Goal: Transaction & Acquisition: Purchase product/service

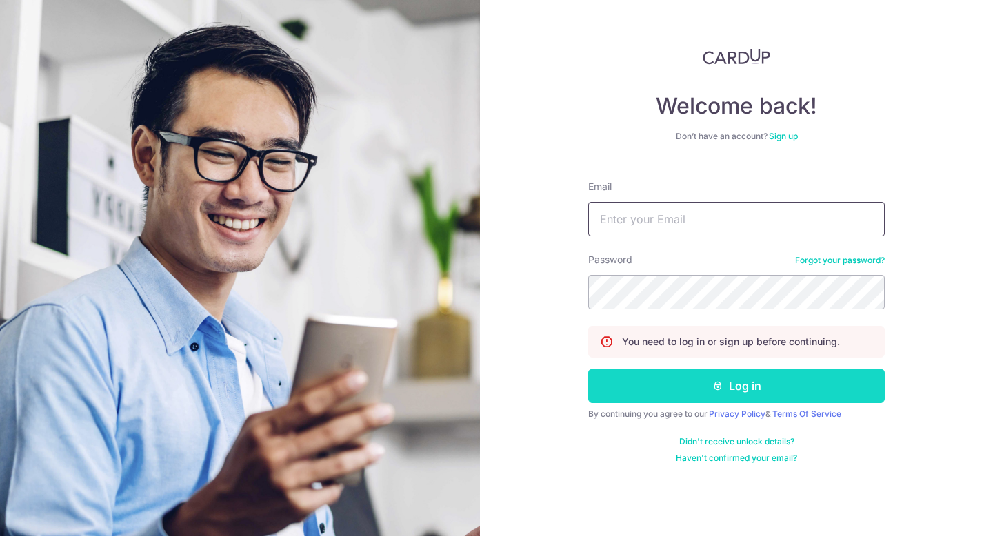
type input "[EMAIL_ADDRESS][DOMAIN_NAME]"
click at [798, 385] on button "Log in" at bounding box center [736, 386] width 296 height 34
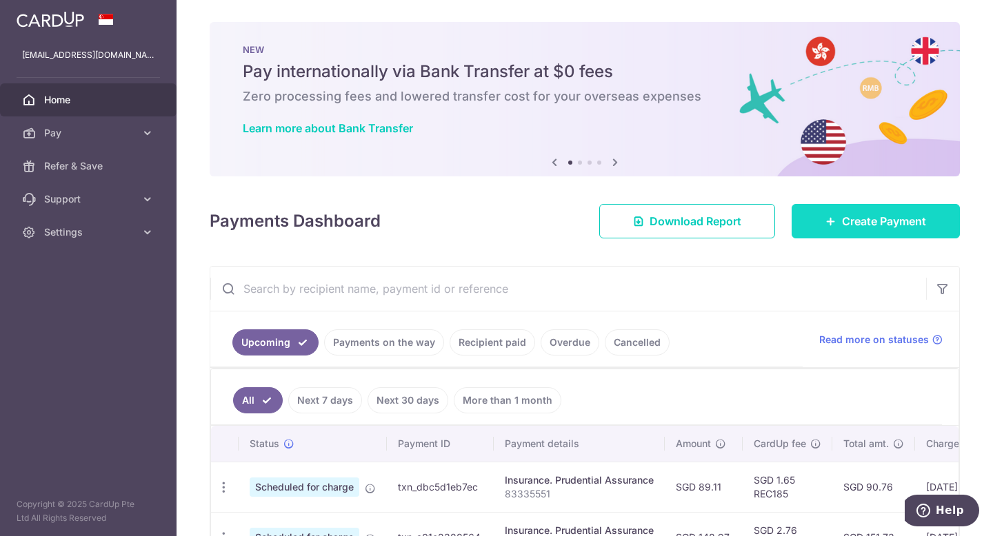
click at [825, 221] on icon at bounding box center [830, 221] width 11 height 11
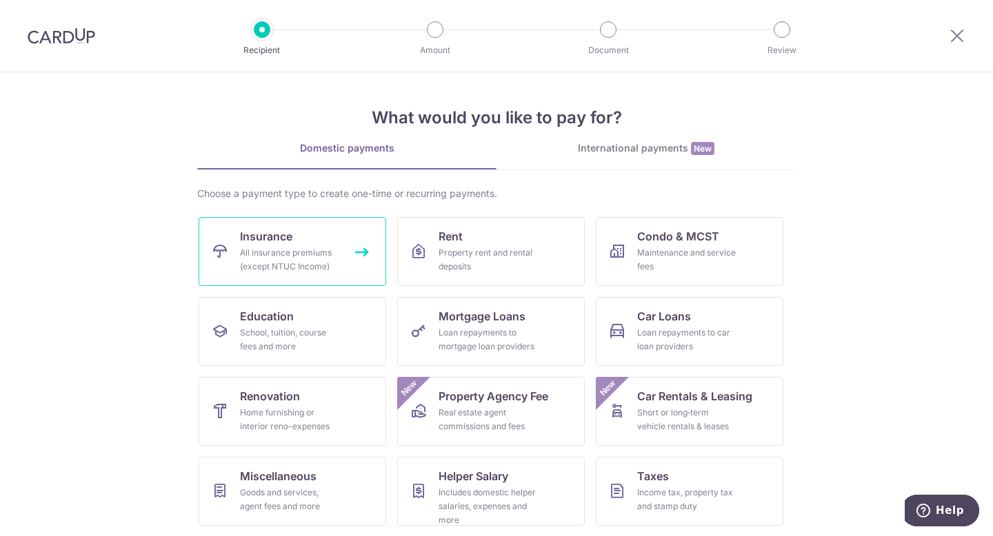
click at [296, 259] on div "All insurance premiums (except NTUC Income)" at bounding box center [289, 260] width 99 height 28
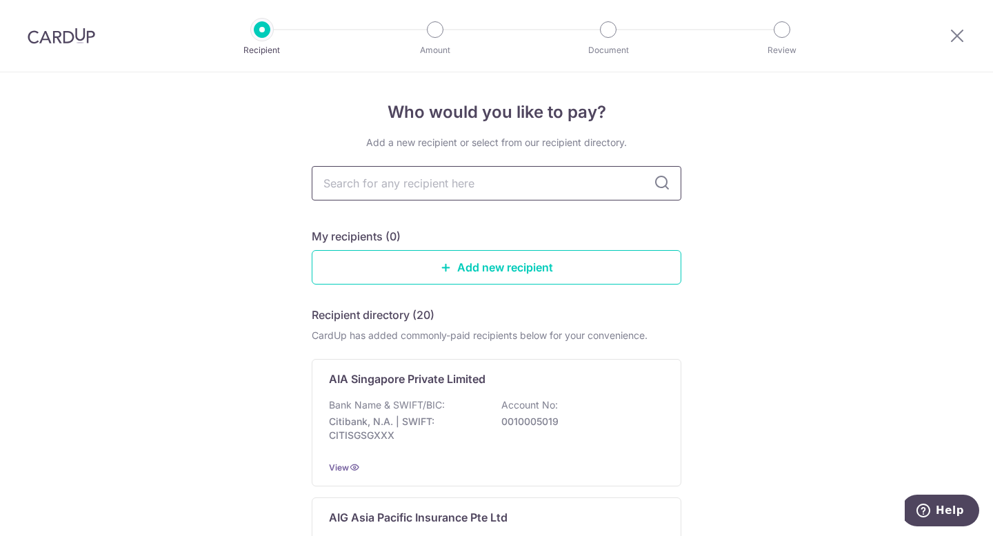
click at [410, 185] on input "text" at bounding box center [497, 183] width 370 height 34
type input "pru"
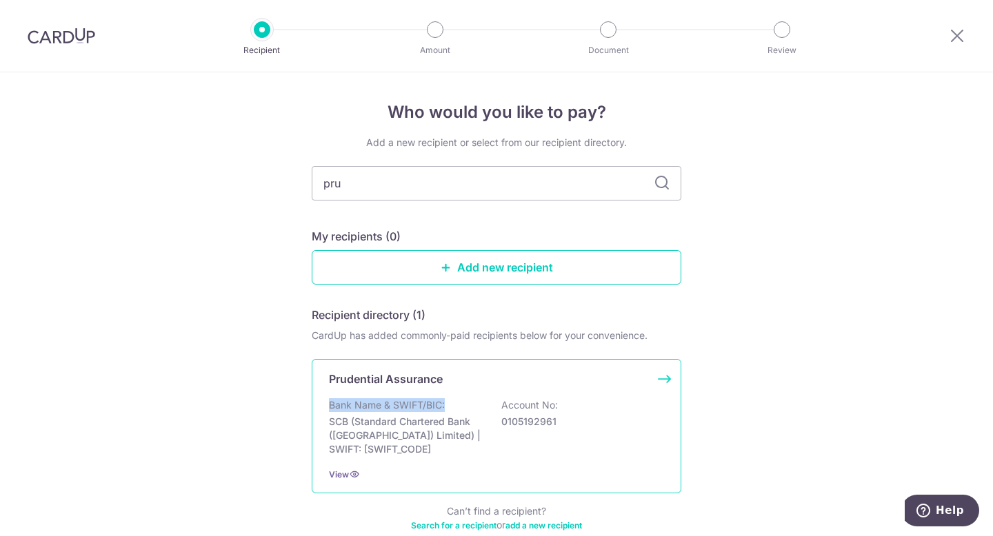
drag, startPoint x: 474, startPoint y: 388, endPoint x: 483, endPoint y: 390, distance: 9.4
click at [483, 390] on div "Prudential Assurance Bank Name & SWIFT/BIC: SCB (Standard Chartered Bank (Singa…" at bounding box center [497, 426] width 370 height 134
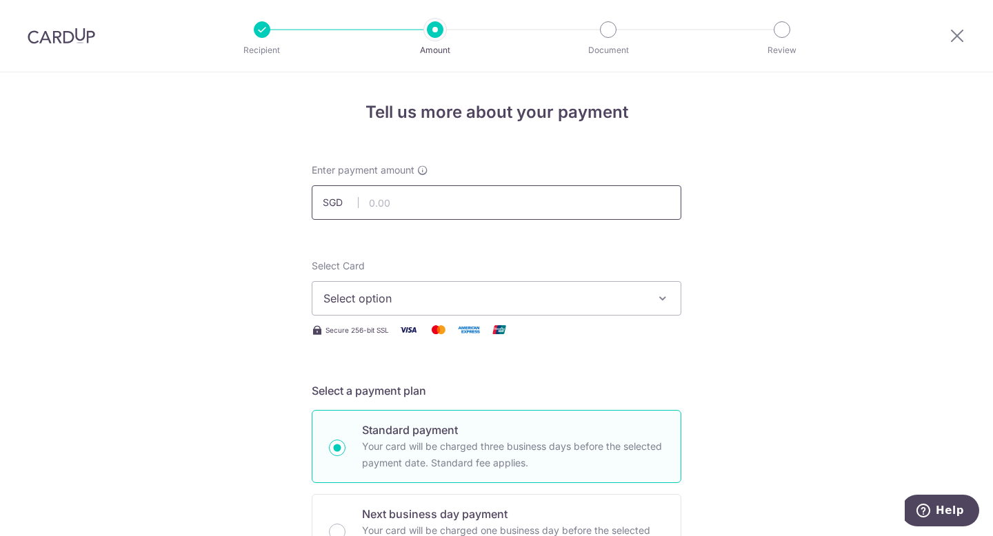
click at [454, 204] on input "text" at bounding box center [497, 202] width 370 height 34
type input "264.00"
click at [536, 296] on span "Select option" at bounding box center [483, 298] width 321 height 17
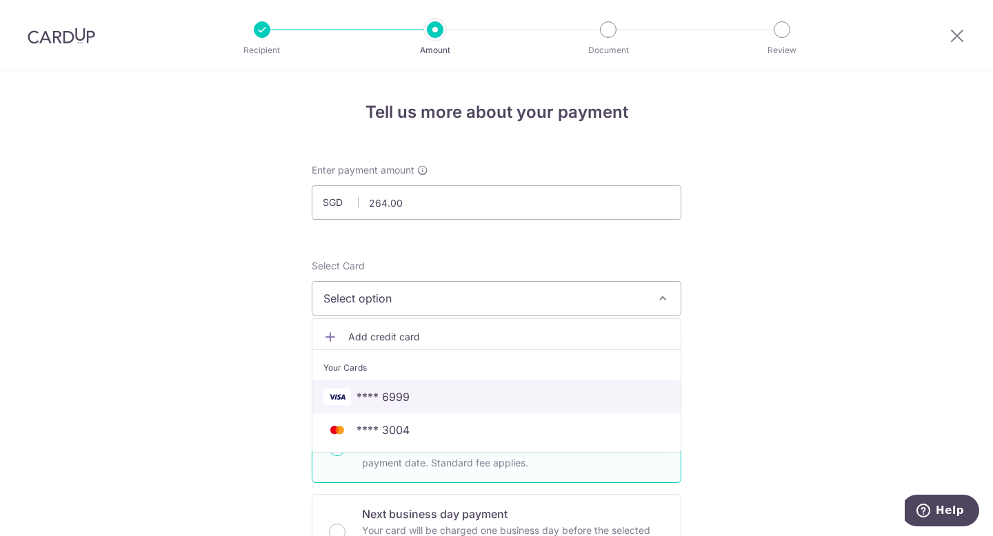
click at [509, 388] on link "**** 6999" at bounding box center [496, 397] width 368 height 33
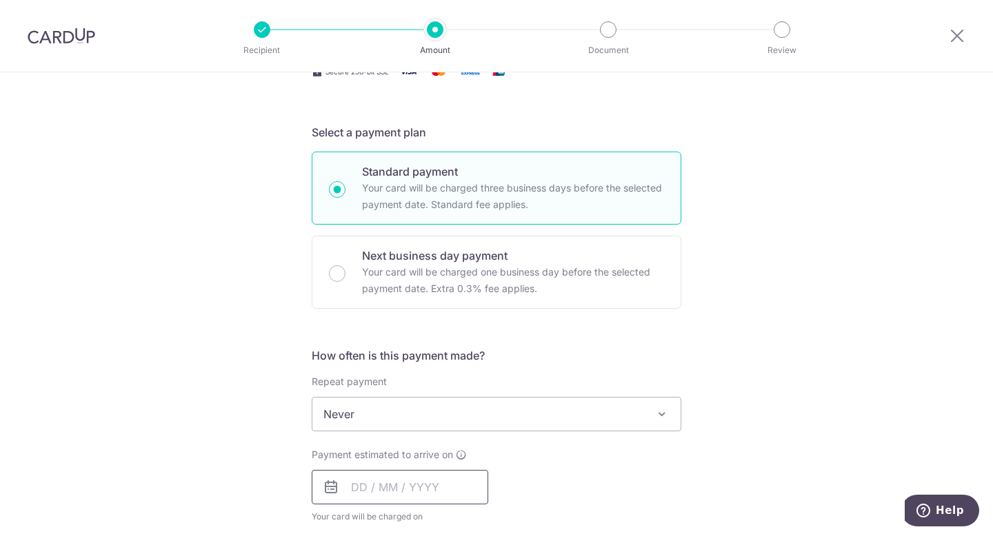
scroll to position [345, 0]
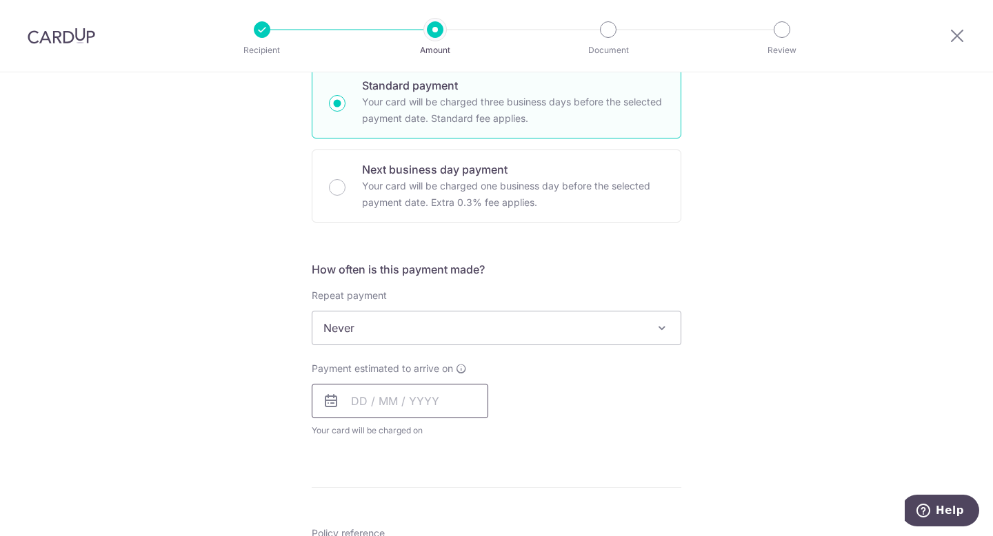
click at [435, 400] on input "text" at bounding box center [400, 401] width 177 height 34
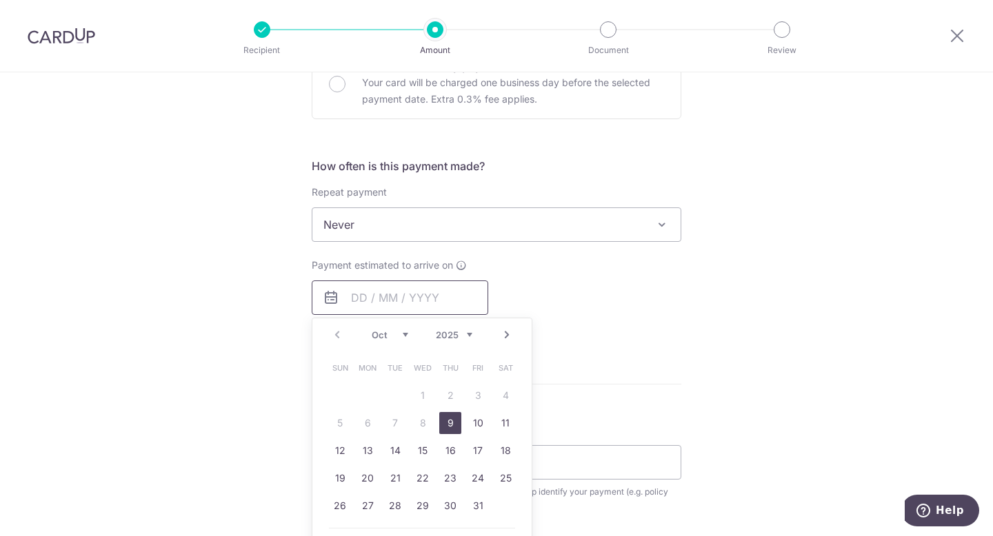
scroll to position [483, 0]
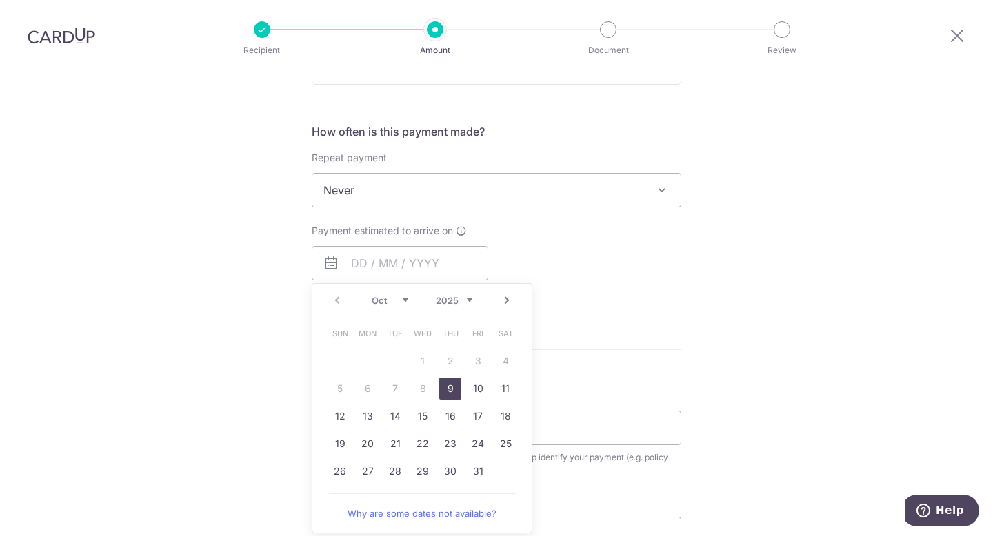
click at [635, 365] on form "Enter payment amount SGD 264.00 264.00 Select Card **** 6999 Add credit card Yo…" at bounding box center [497, 227] width 370 height 1092
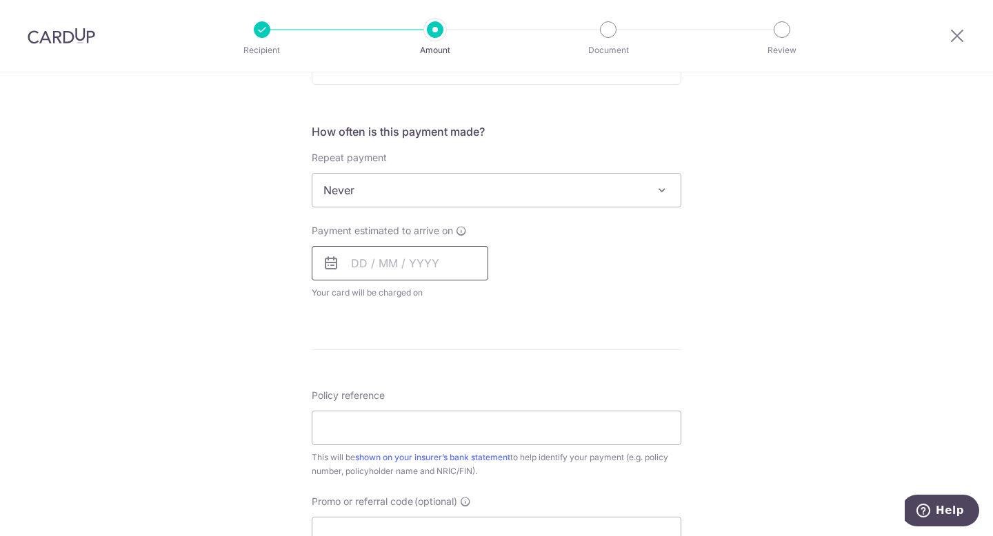
click at [423, 270] on input "text" at bounding box center [400, 263] width 177 height 34
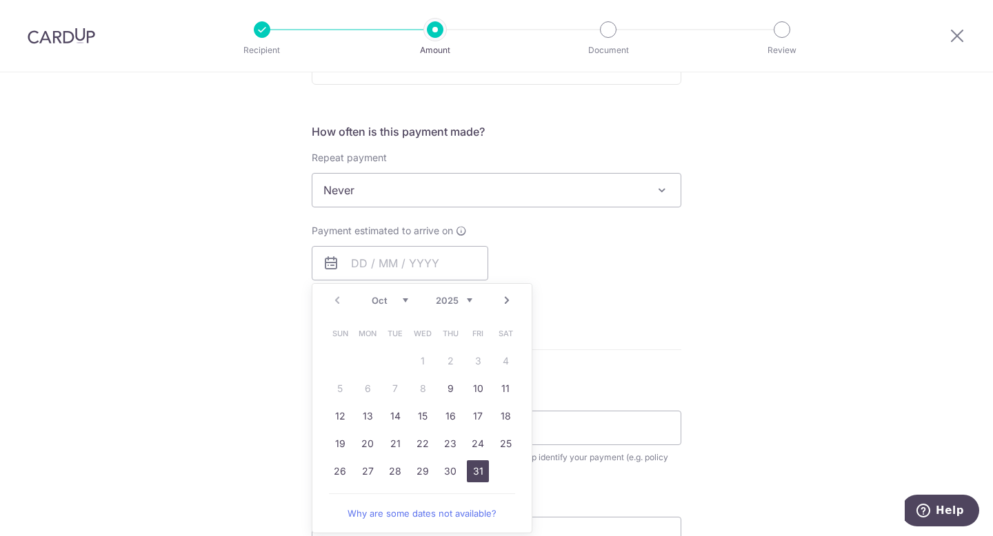
click at [474, 470] on link "31" at bounding box center [478, 472] width 22 height 22
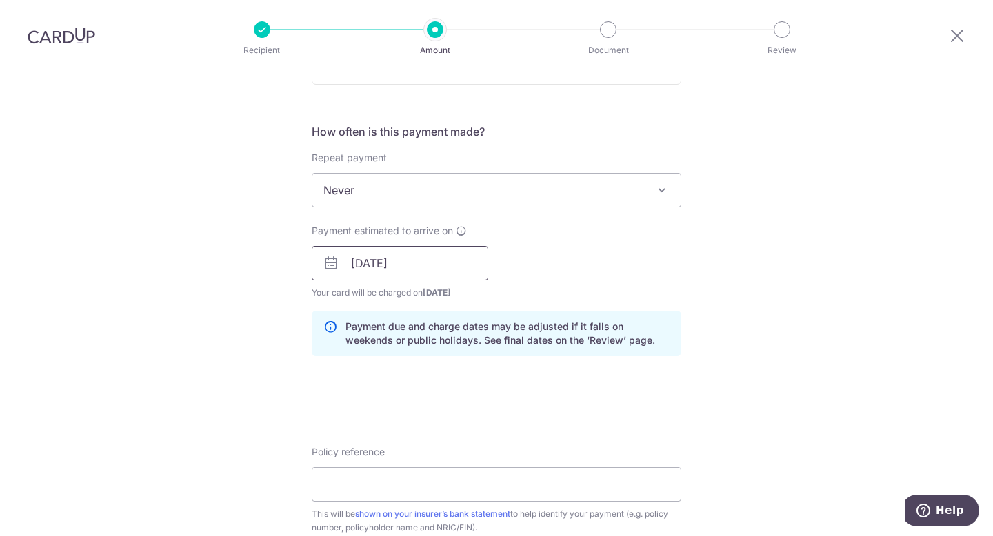
click at [455, 268] on input "31/10/2025" at bounding box center [400, 263] width 177 height 34
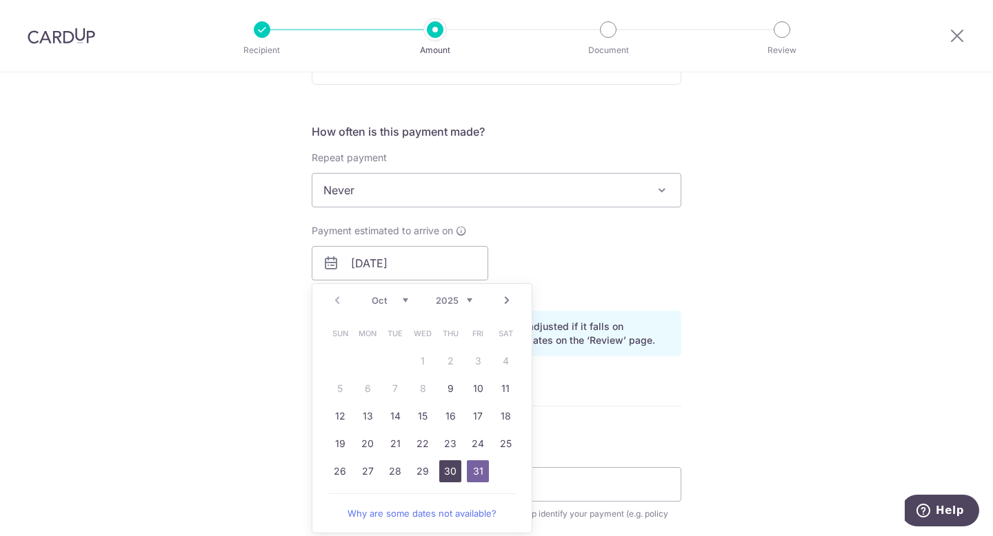
click at [447, 473] on link "30" at bounding box center [450, 472] width 22 height 22
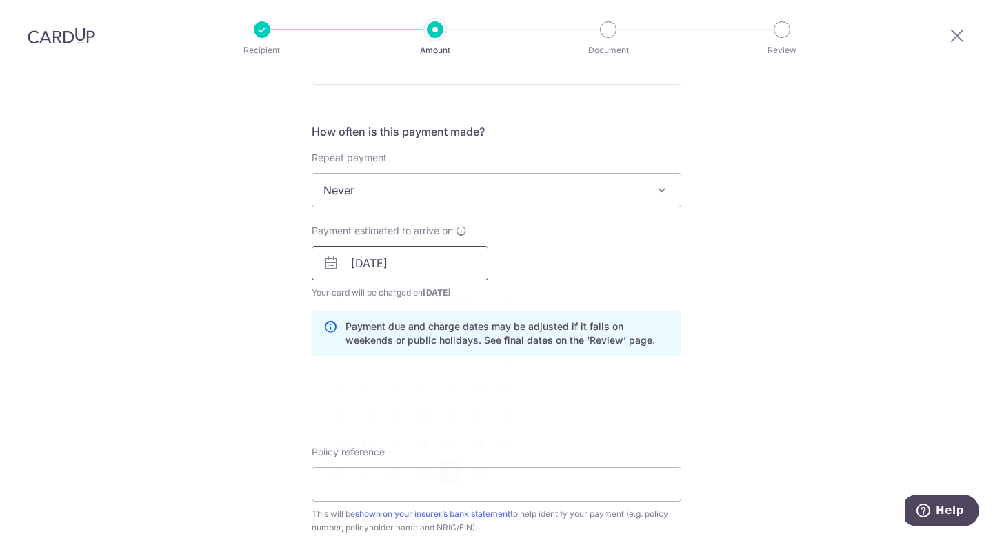
click at [452, 268] on input "[DATE]" at bounding box center [400, 263] width 177 height 34
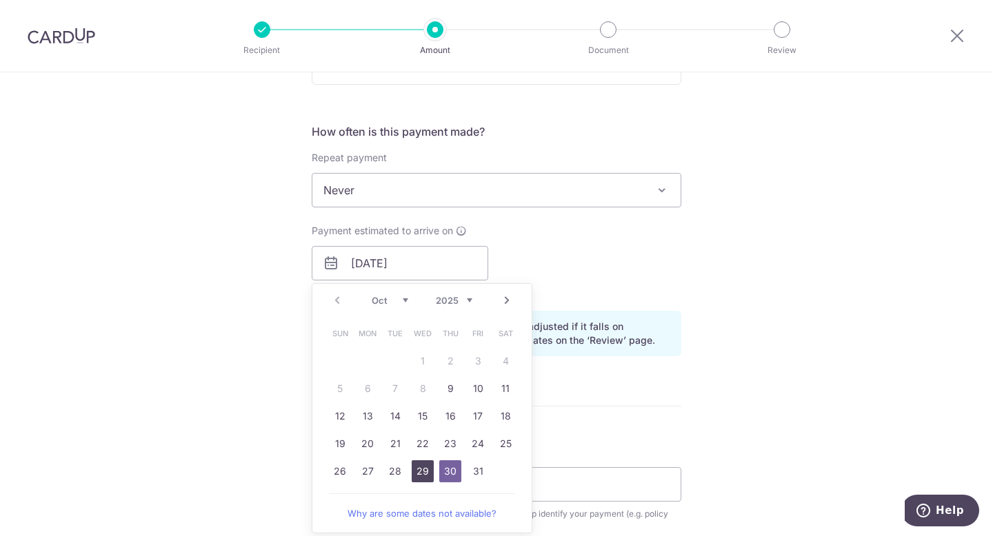
click at [422, 472] on link "29" at bounding box center [423, 472] width 22 height 22
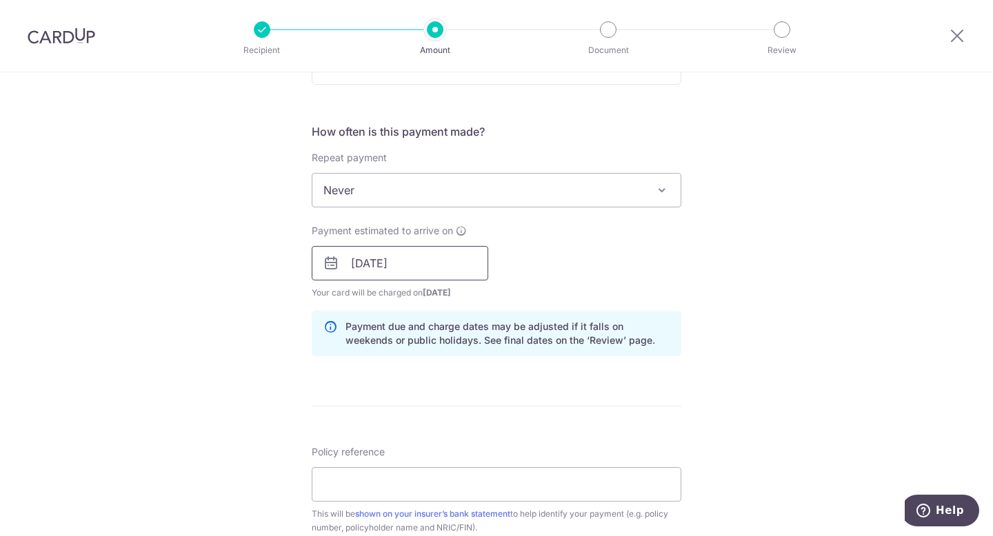
click at [437, 267] on input "29/10/2025" at bounding box center [400, 263] width 177 height 34
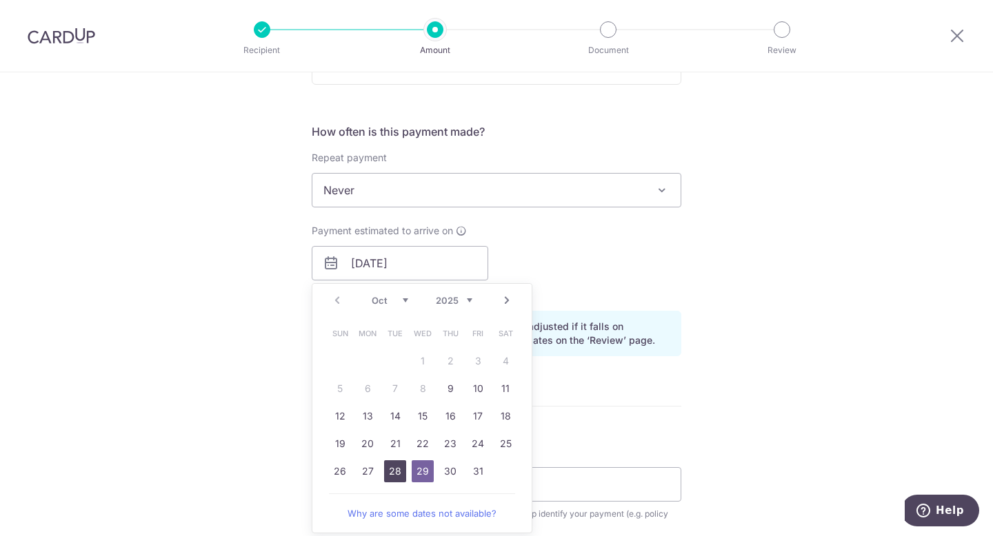
click at [400, 474] on link "28" at bounding box center [395, 472] width 22 height 22
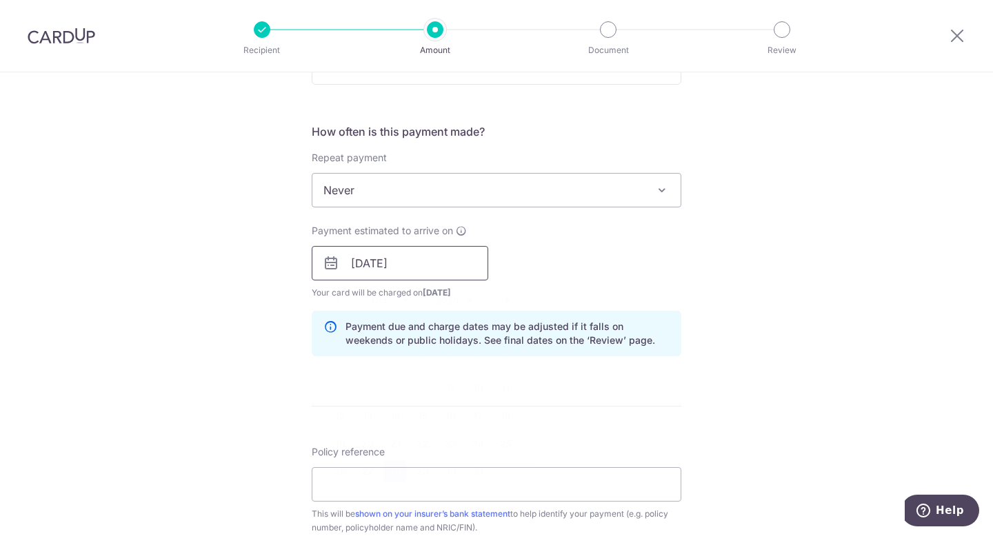
click at [436, 268] on input "28/10/2025" at bounding box center [400, 263] width 177 height 34
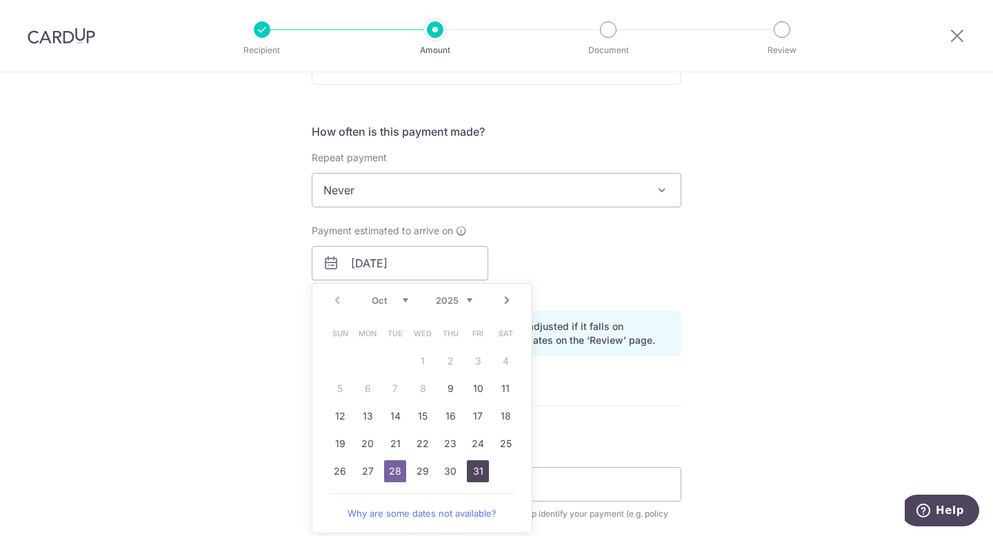
click at [476, 472] on link "31" at bounding box center [478, 472] width 22 height 22
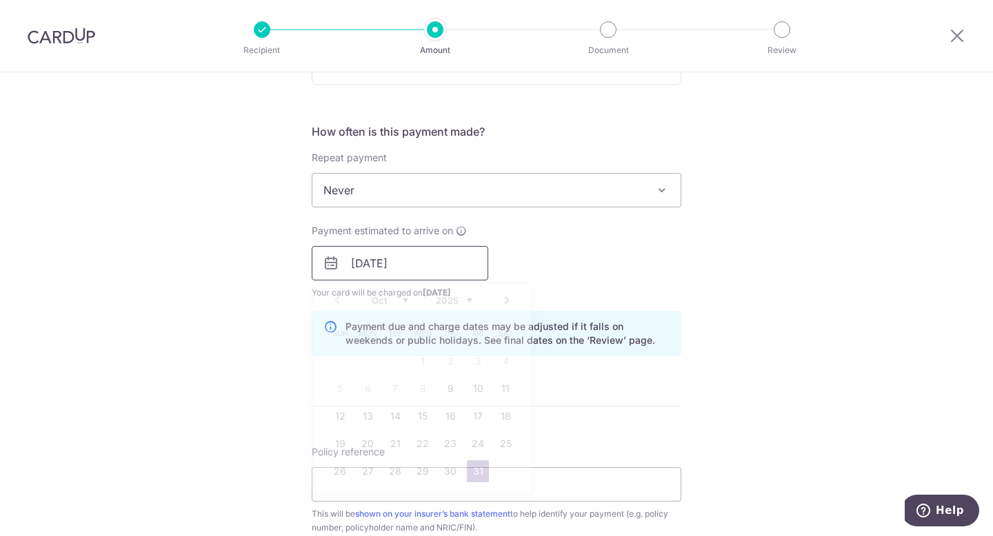
click at [450, 277] on input "[DATE]" at bounding box center [400, 263] width 177 height 34
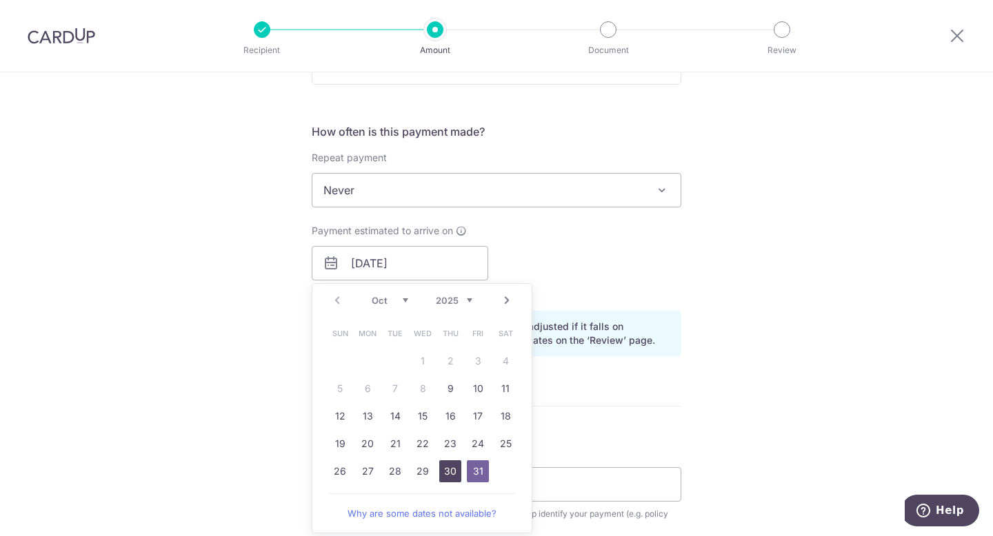
click at [449, 474] on link "30" at bounding box center [450, 472] width 22 height 22
type input "30/10/2025"
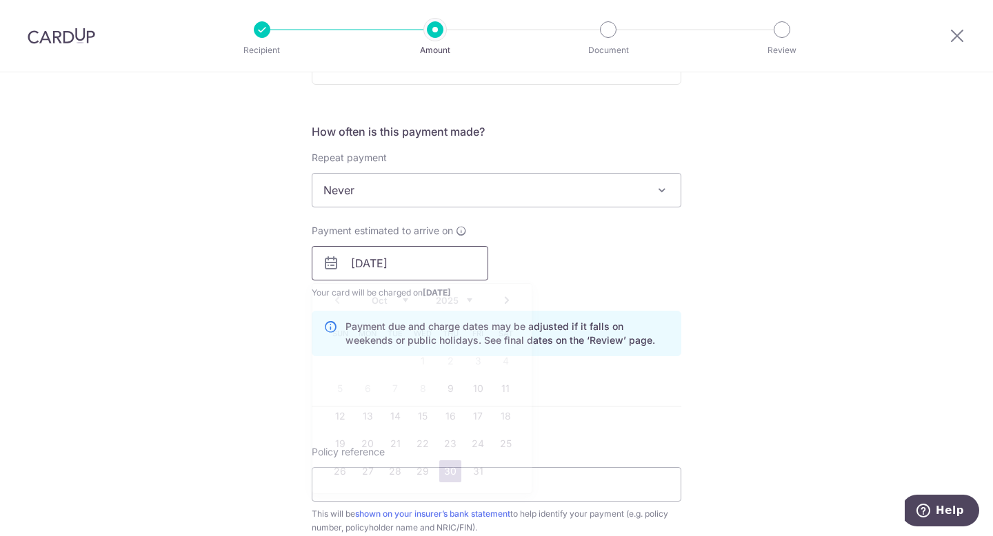
click at [437, 273] on input "30/10/2025" at bounding box center [400, 263] width 177 height 34
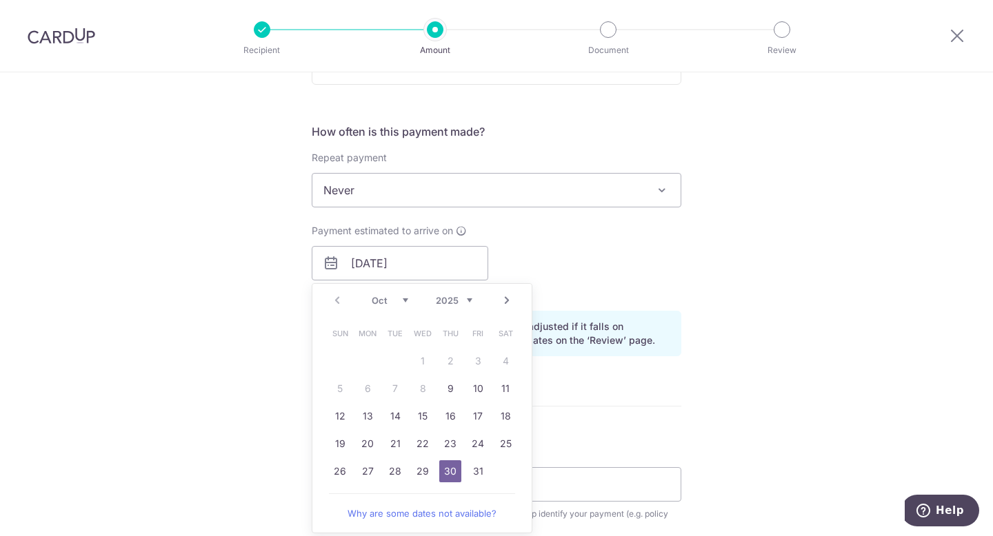
click at [696, 271] on div "Tell us more about your payment Enter payment amount SGD 264.00 264.00 Select C…" at bounding box center [496, 242] width 993 height 1304
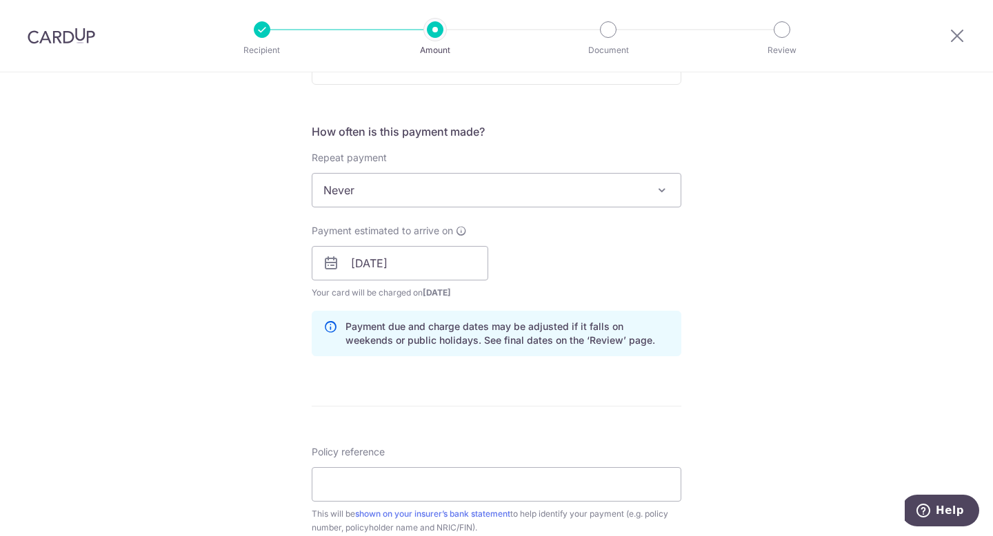
click at [325, 328] on icon at bounding box center [330, 334] width 14 height 28
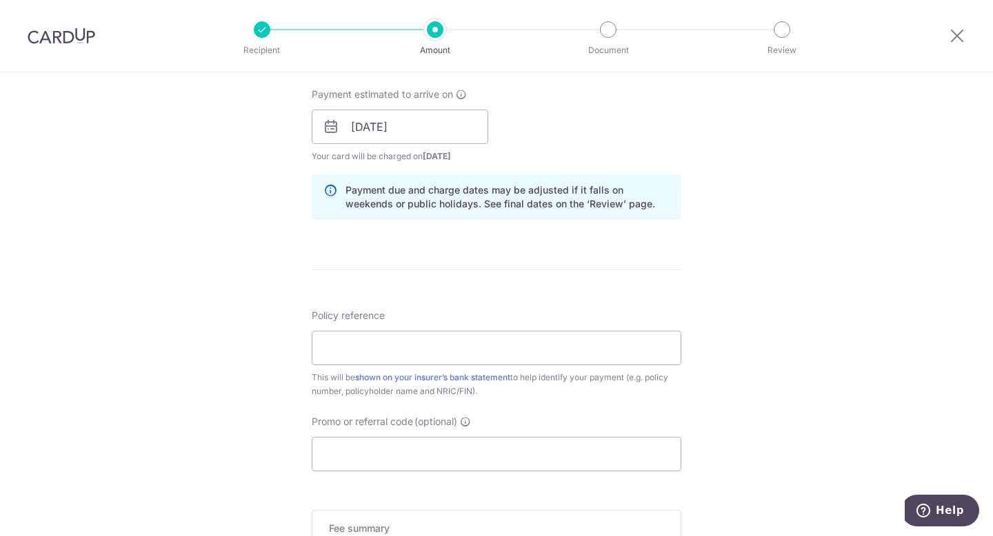
scroll to position [621, 0]
click at [428, 358] on input "Policy reference" at bounding box center [497, 347] width 370 height 34
click at [587, 347] on input "Policy reference" at bounding box center [497, 347] width 370 height 34
paste input "72379062"
type input "72379062"
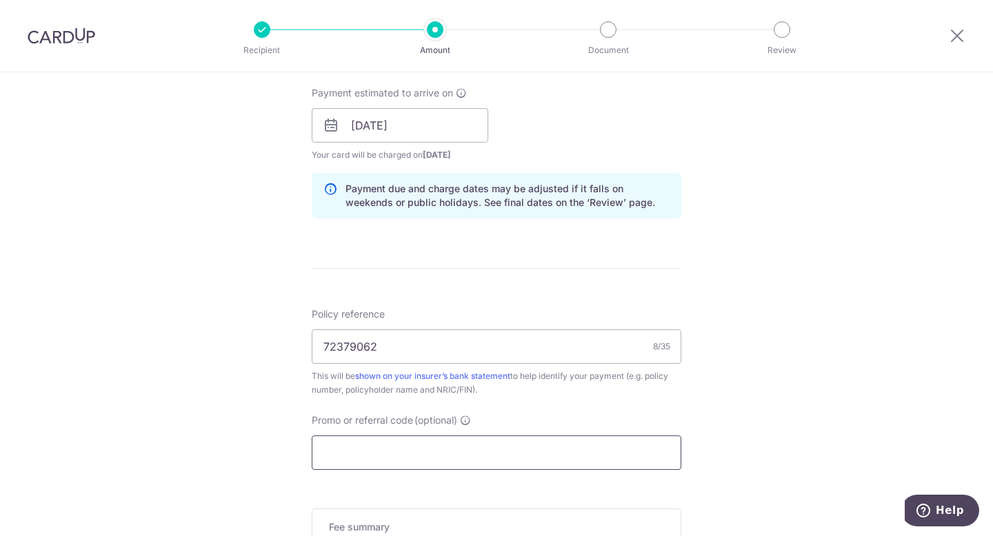
click at [531, 443] on input "Promo or referral code (optional)" at bounding box center [497, 453] width 370 height 34
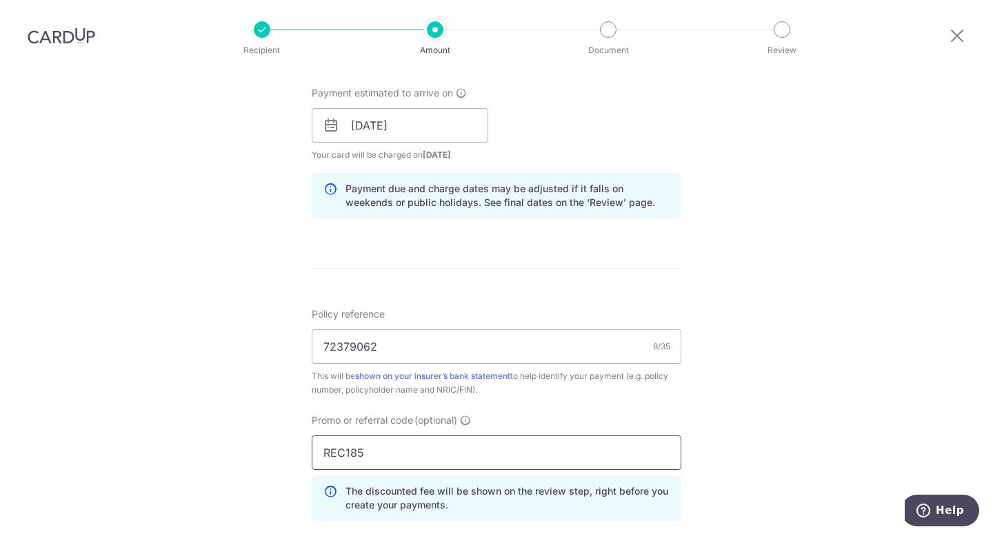
type input "REC185"
click at [702, 387] on div "Tell us more about your payment Enter payment amount SGD 264.00 264.00 Select C…" at bounding box center [496, 135] width 993 height 1366
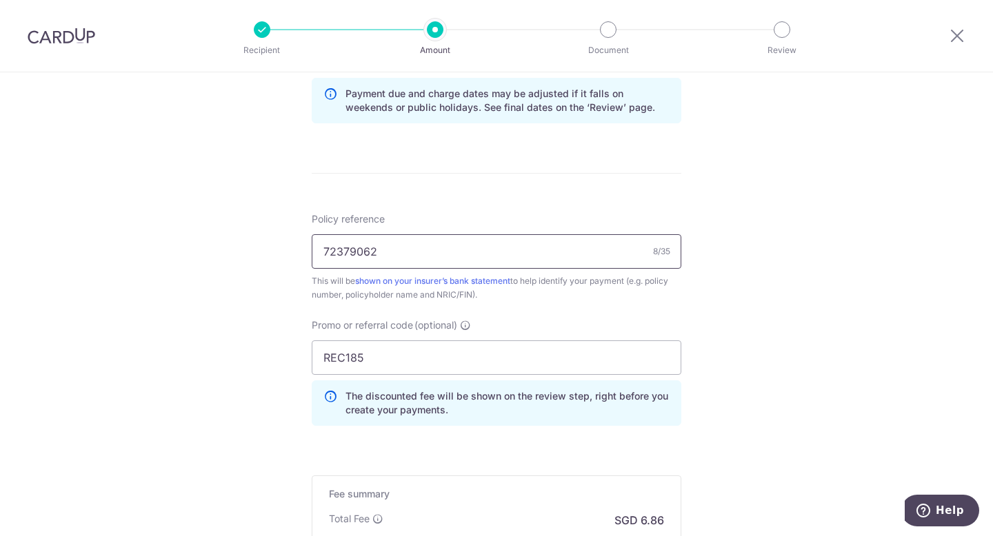
scroll to position [896, 0]
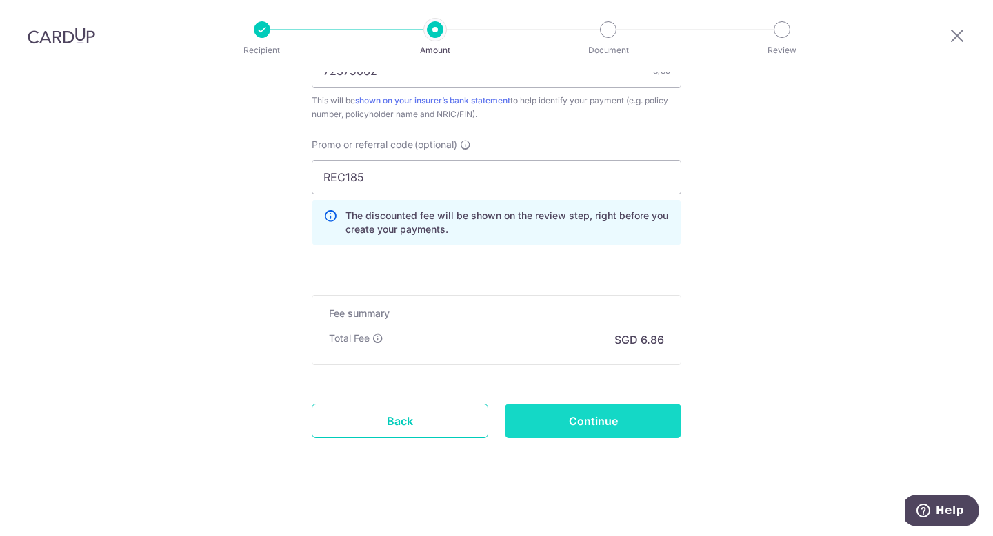
click at [592, 418] on input "Continue" at bounding box center [593, 421] width 177 height 34
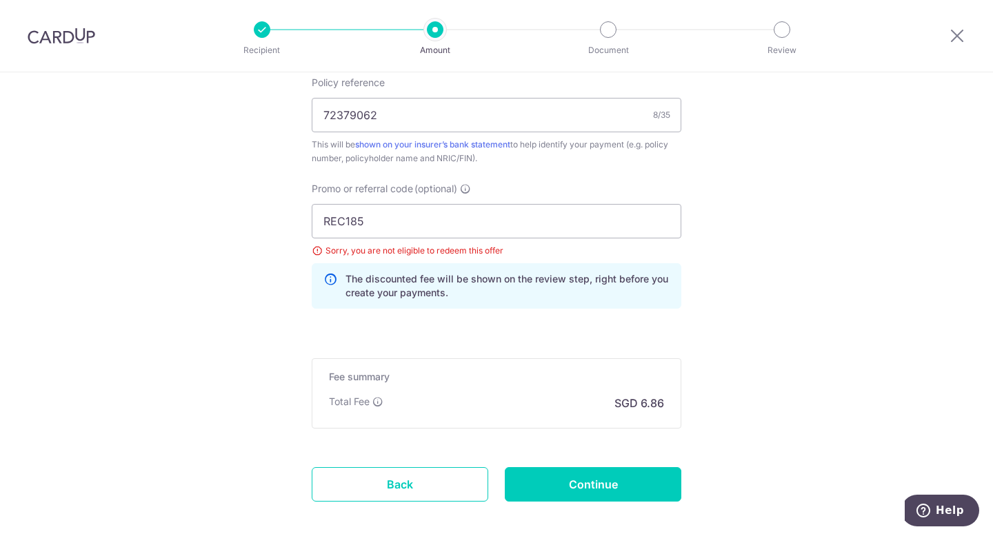
scroll to position [714, 0]
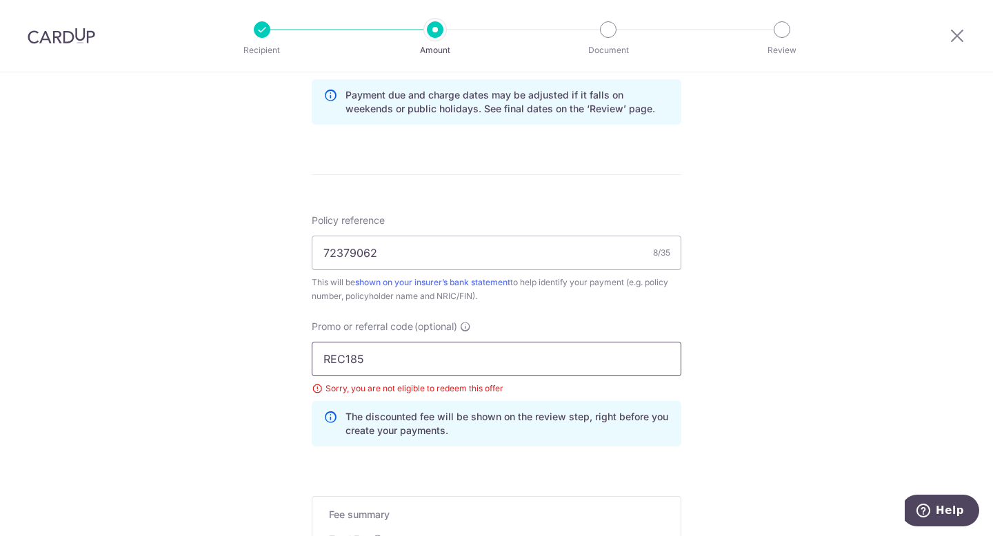
click at [388, 349] on input "REC185" at bounding box center [497, 359] width 370 height 34
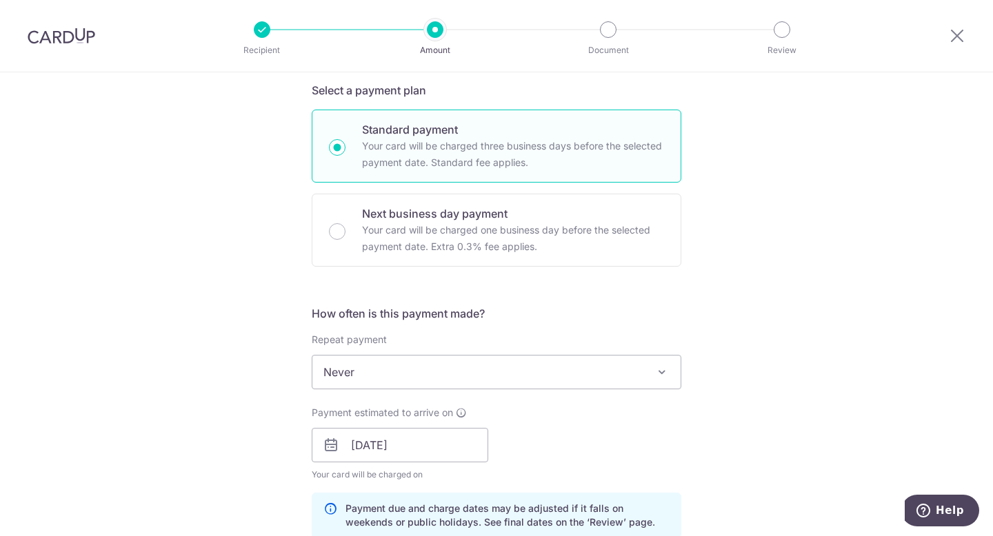
scroll to position [25, 0]
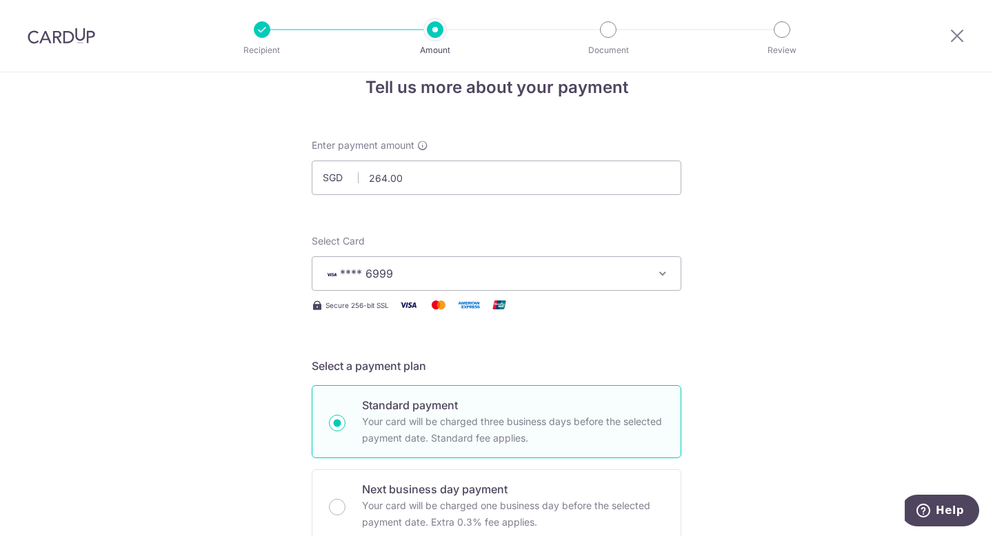
type input "GET225"
click at [475, 281] on span "**** 6999" at bounding box center [483, 273] width 321 height 17
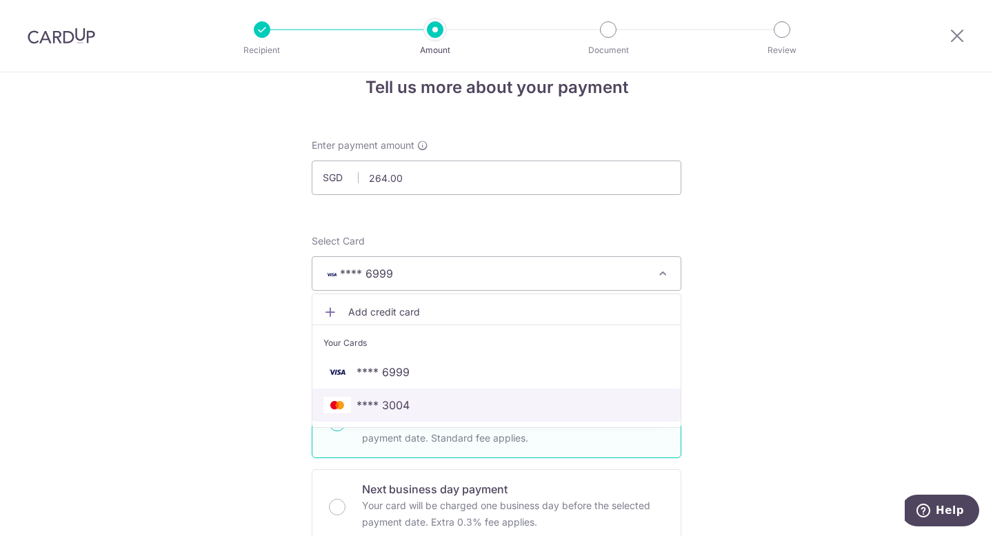
click at [471, 400] on span "**** 3004" at bounding box center [496, 405] width 346 height 17
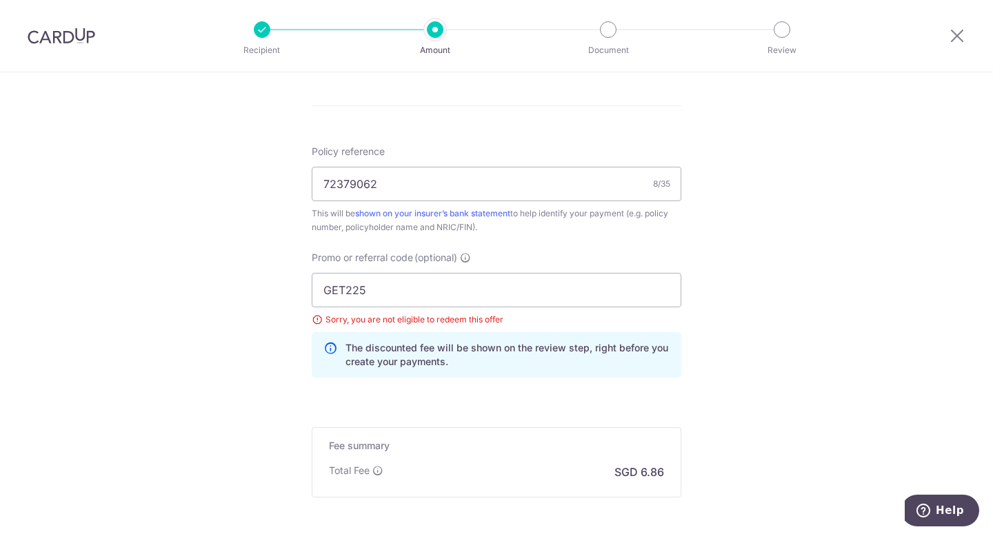
scroll to position [921, 0]
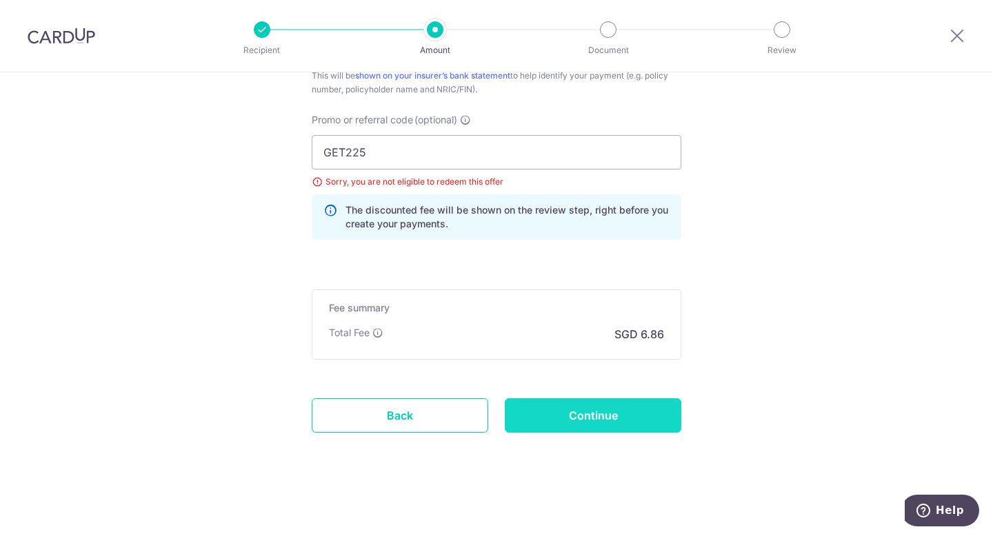
click at [574, 408] on input "Continue" at bounding box center [593, 416] width 177 height 34
drag, startPoint x: 341, startPoint y: 156, endPoint x: 292, endPoint y: 152, distance: 49.8
type input "OFF225"
click at [590, 416] on input "Continue" at bounding box center [593, 416] width 177 height 34
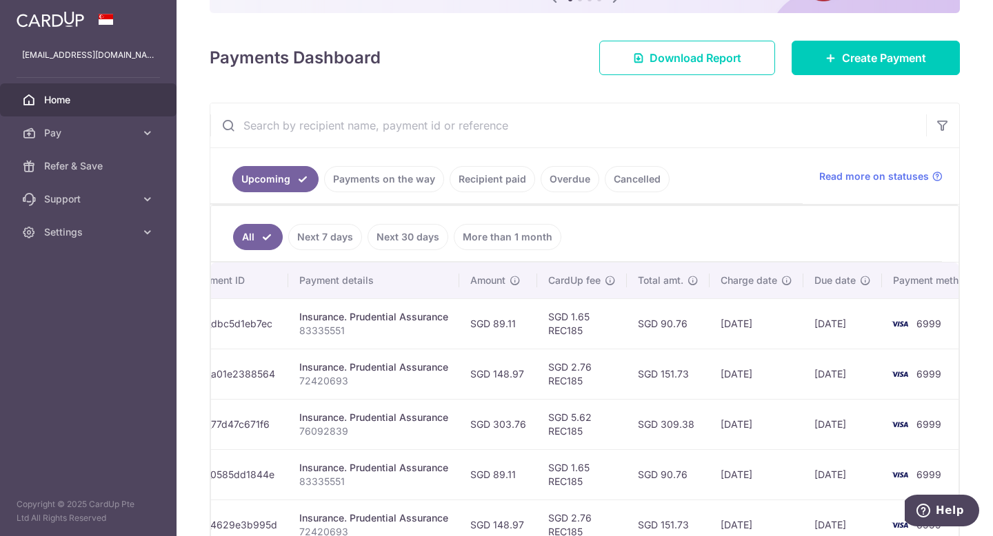
scroll to position [26, 0]
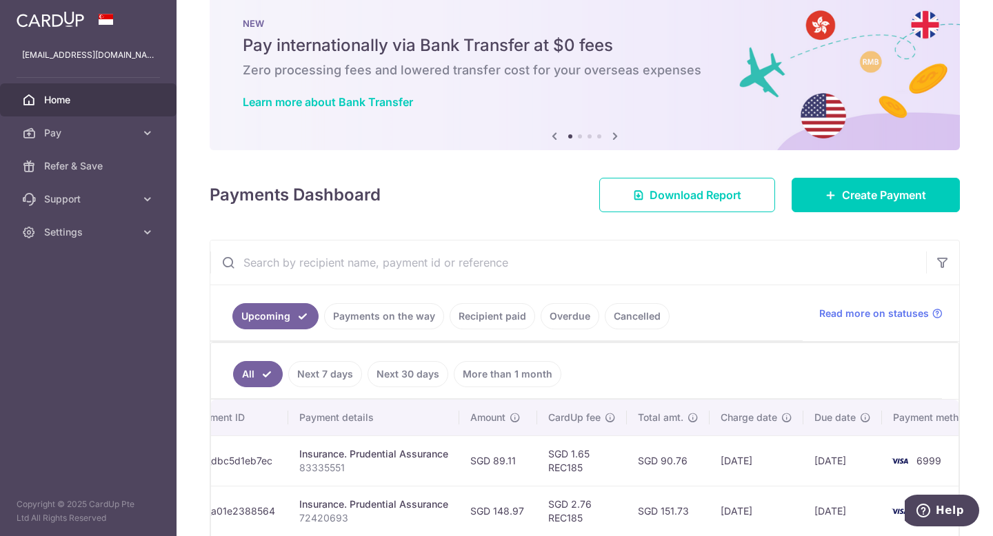
click at [510, 322] on link "Recipient paid" at bounding box center [493, 316] width 86 height 26
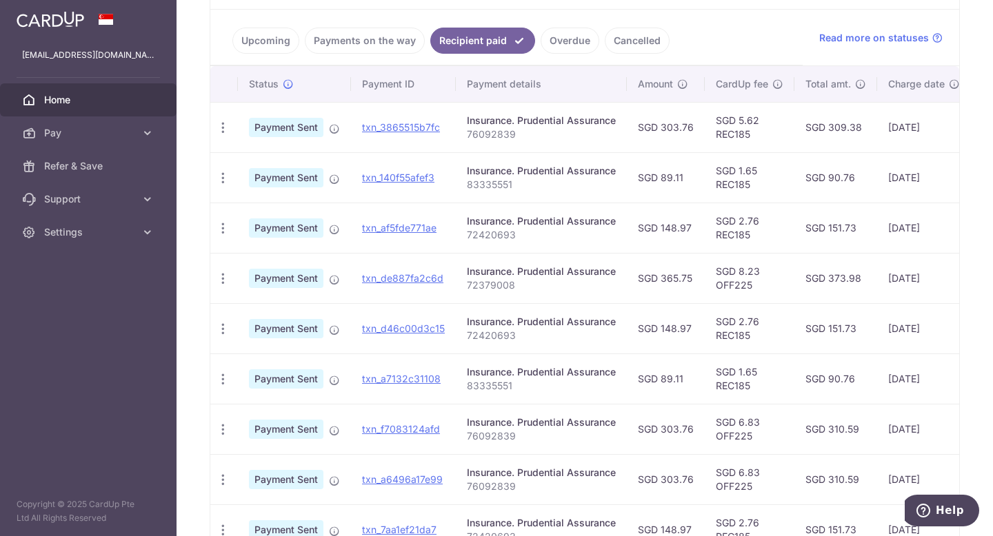
scroll to position [371, 0]
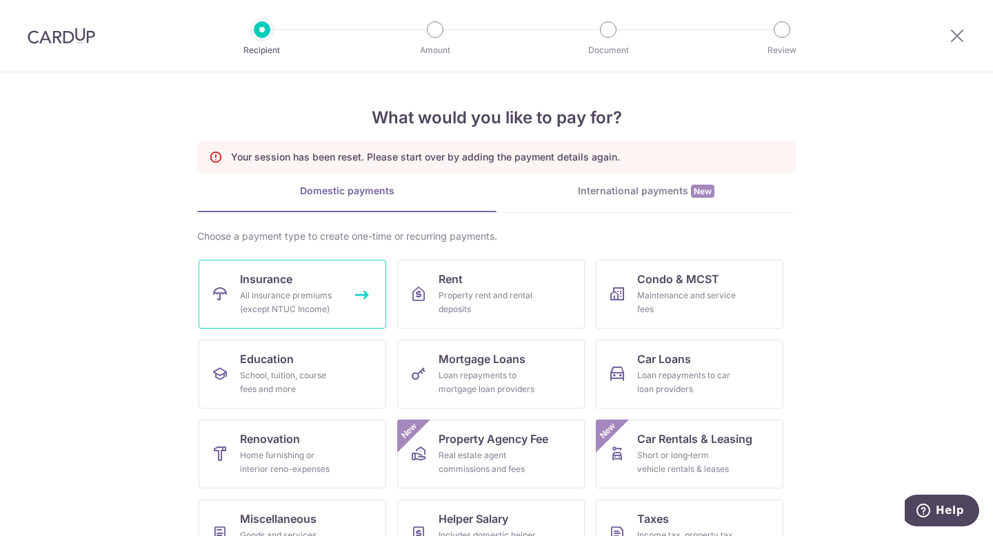
click at [299, 289] on link "Insurance All insurance premiums (except NTUC Income)" at bounding box center [293, 294] width 188 height 69
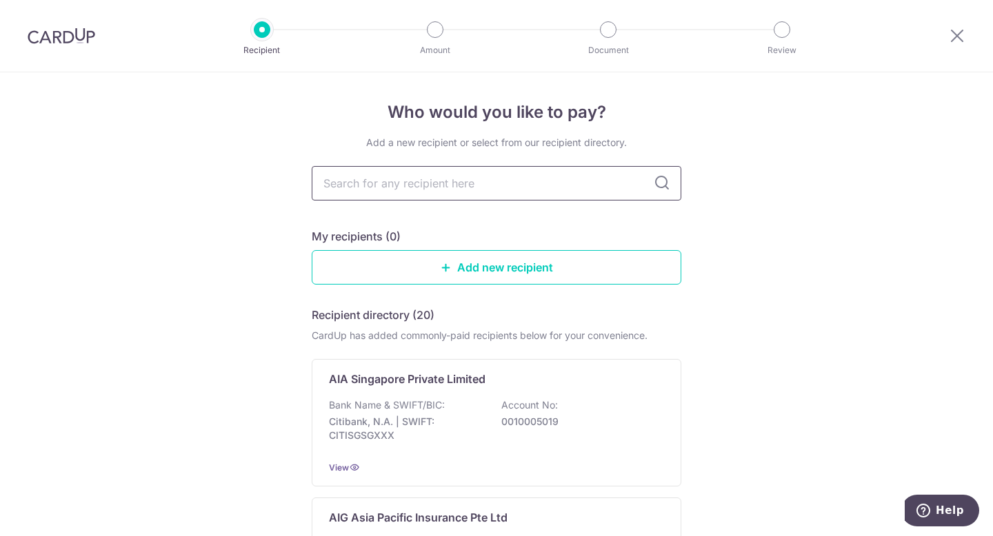
click at [424, 178] on input "text" at bounding box center [497, 183] width 370 height 34
type input "pru"
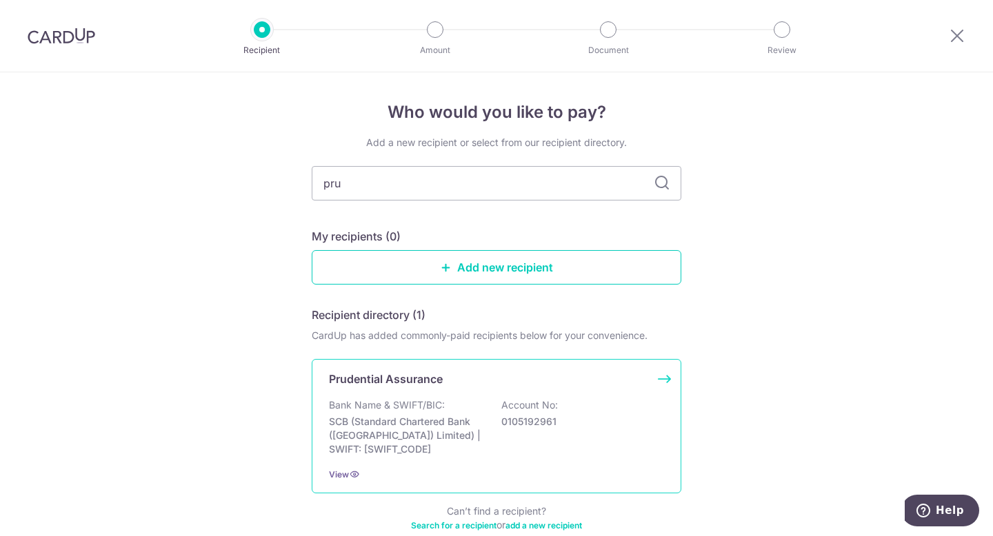
click at [505, 405] on p "Account No:" at bounding box center [529, 406] width 57 height 14
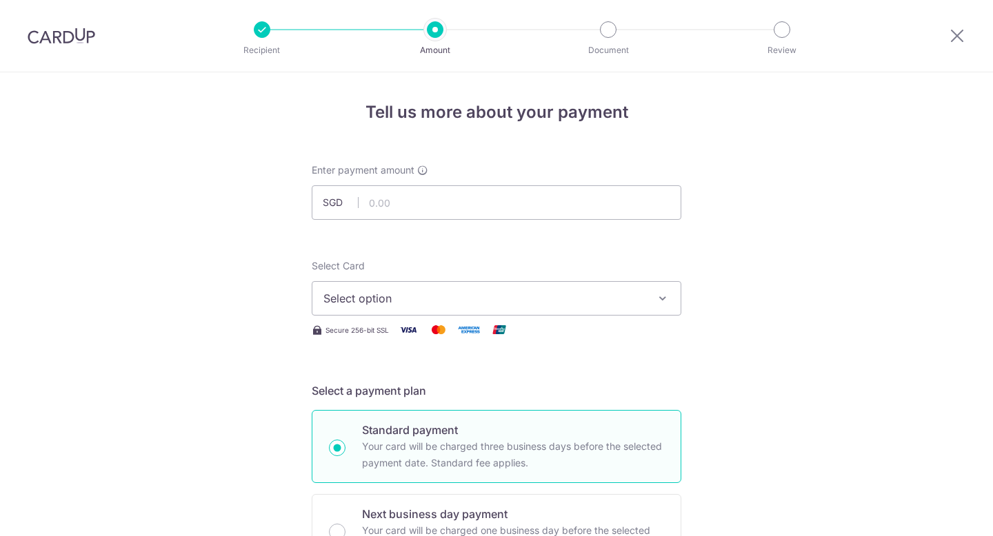
click at [416, 207] on input "text" at bounding box center [497, 202] width 370 height 34
type input "264.00"
click at [410, 301] on span "Select option" at bounding box center [483, 298] width 321 height 17
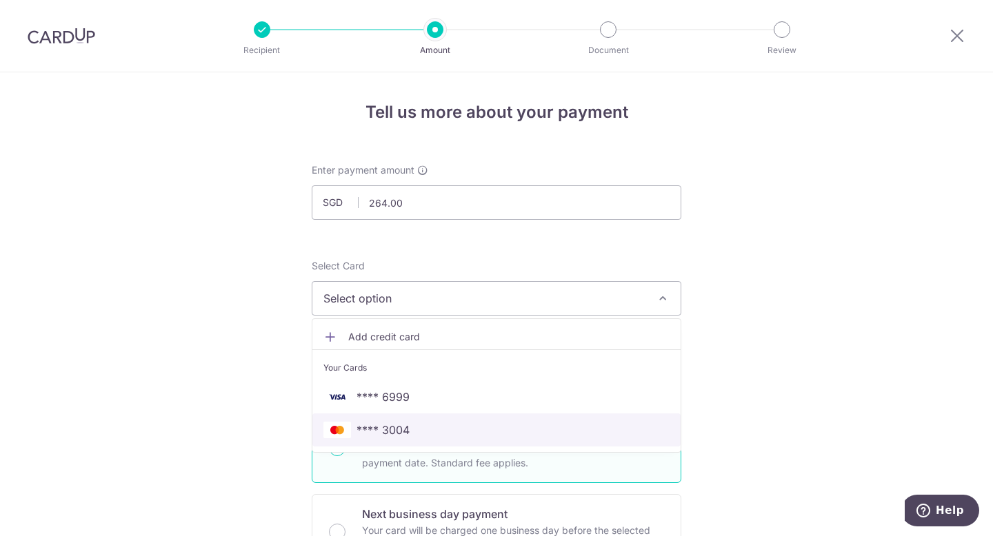
click at [439, 427] on span "**** 3004" at bounding box center [496, 430] width 346 height 17
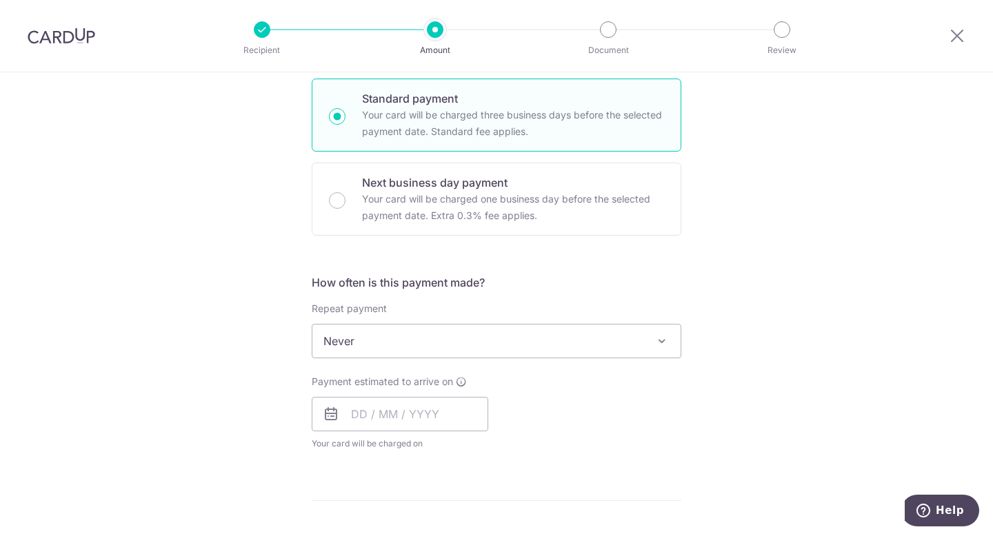
scroll to position [345, 0]
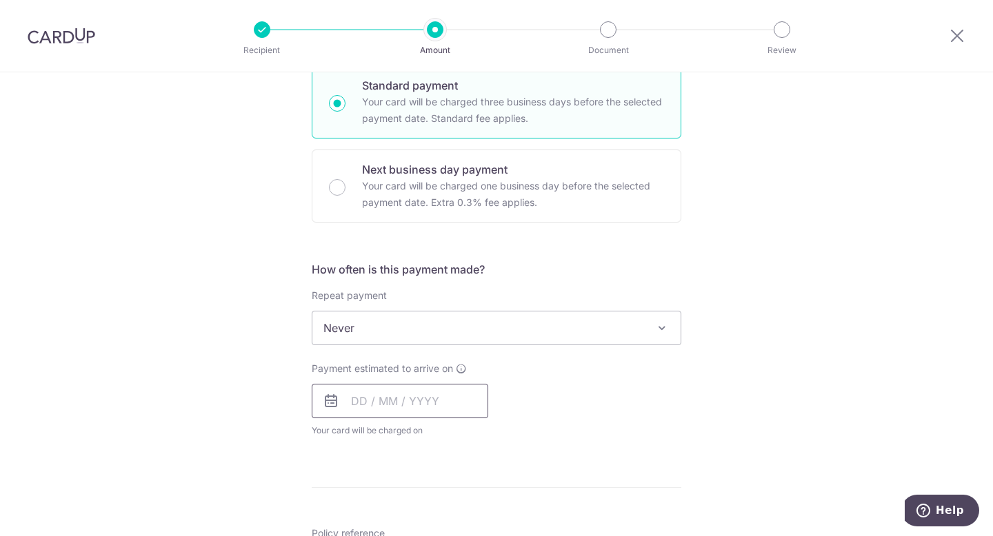
click at [403, 410] on input "text" at bounding box center [400, 401] width 177 height 34
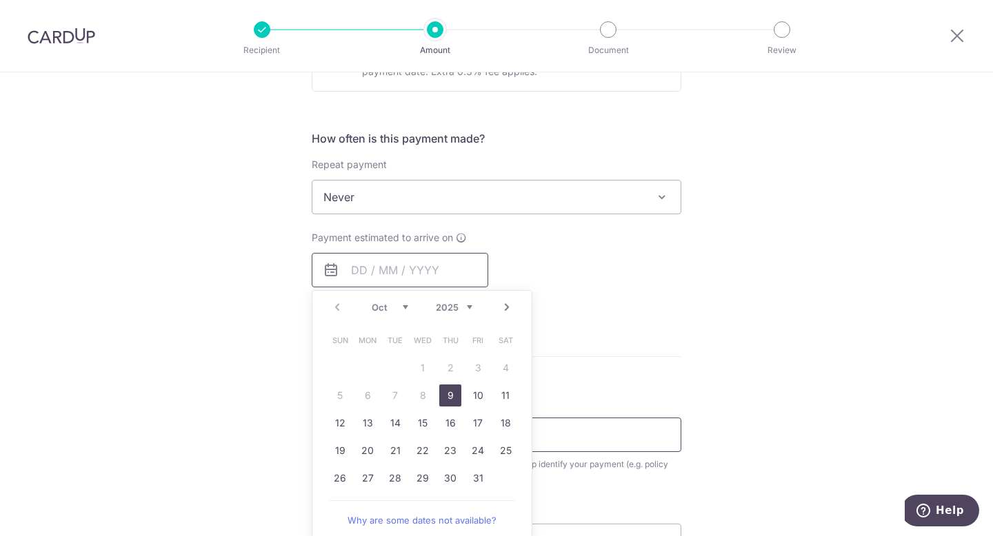
scroll to position [483, 0]
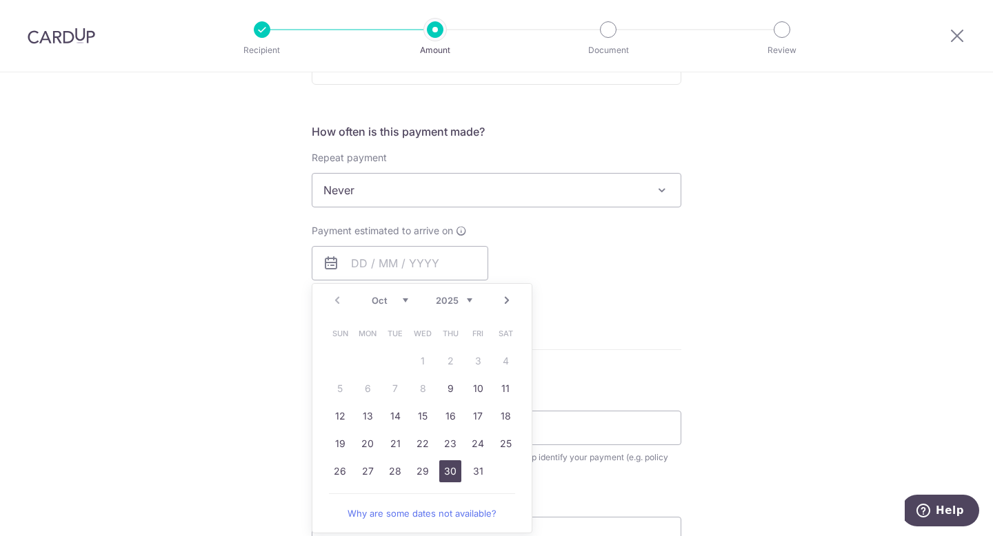
click at [449, 471] on link "30" at bounding box center [450, 472] width 22 height 22
type input "[DATE]"
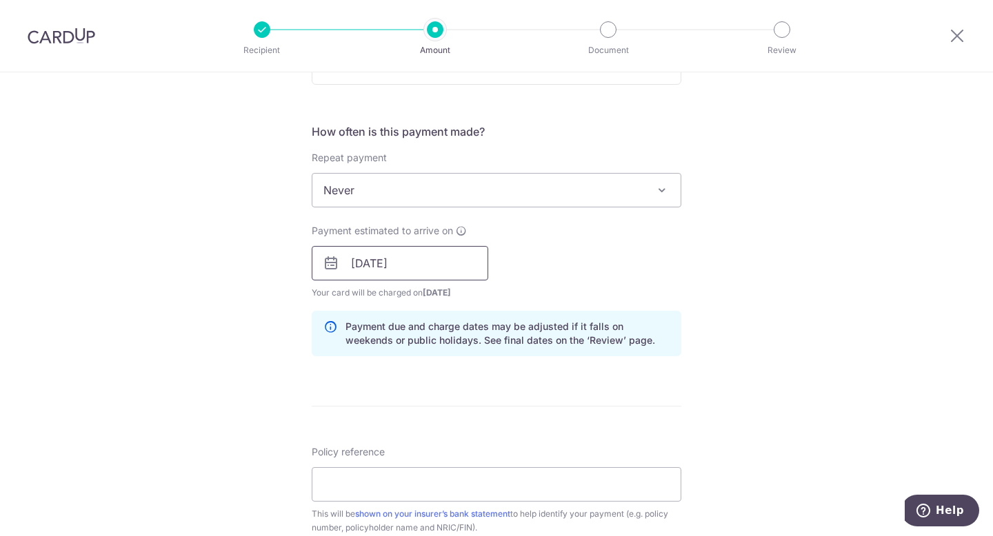
click at [454, 268] on input "[DATE]" at bounding box center [400, 263] width 177 height 34
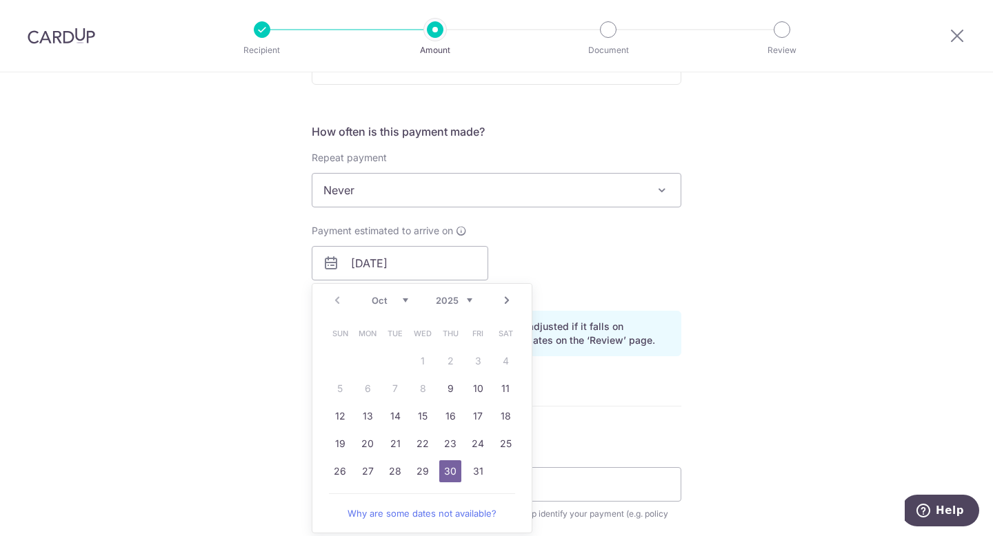
click at [595, 247] on div "Payment estimated to arrive on 30/10/2025 Prev Next Oct Nov Dec 2025 2026 2027 …" at bounding box center [496, 262] width 386 height 76
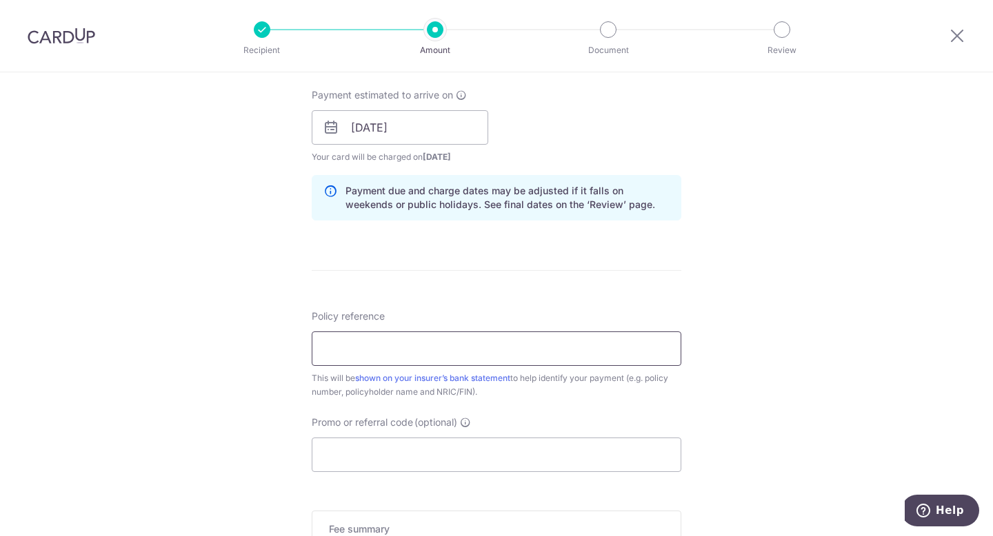
scroll to position [621, 0]
click at [428, 340] on input "Policy reference" at bounding box center [497, 347] width 370 height 34
type input "72379062"
click at [394, 456] on input "Promo or referral code (optional)" at bounding box center [497, 453] width 370 height 34
paste input "72379062"
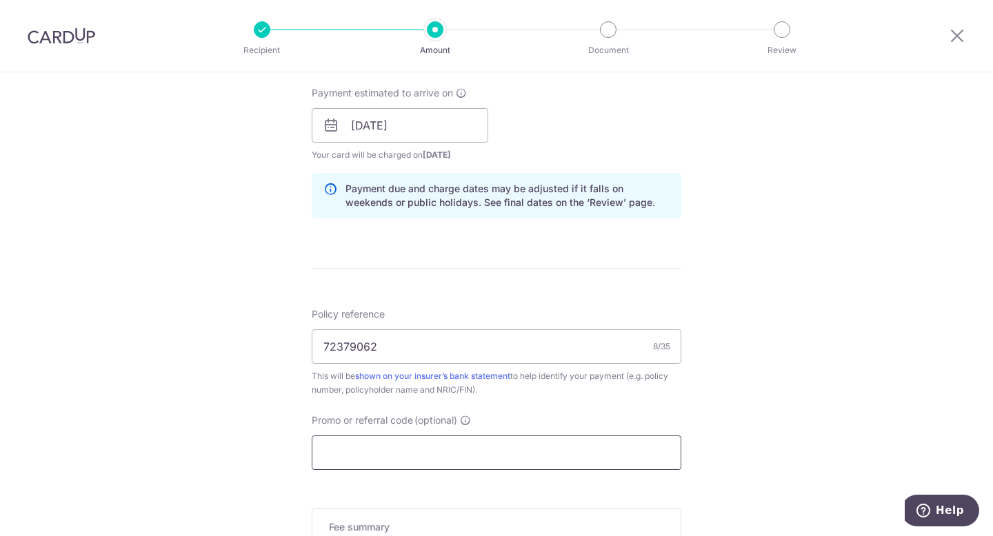
type input "72379062"
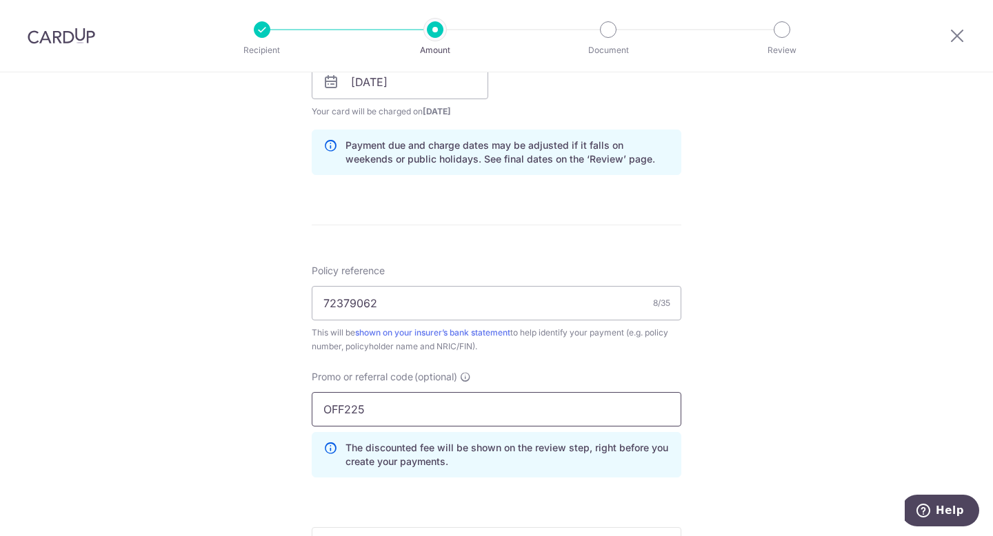
scroll to position [758, 0]
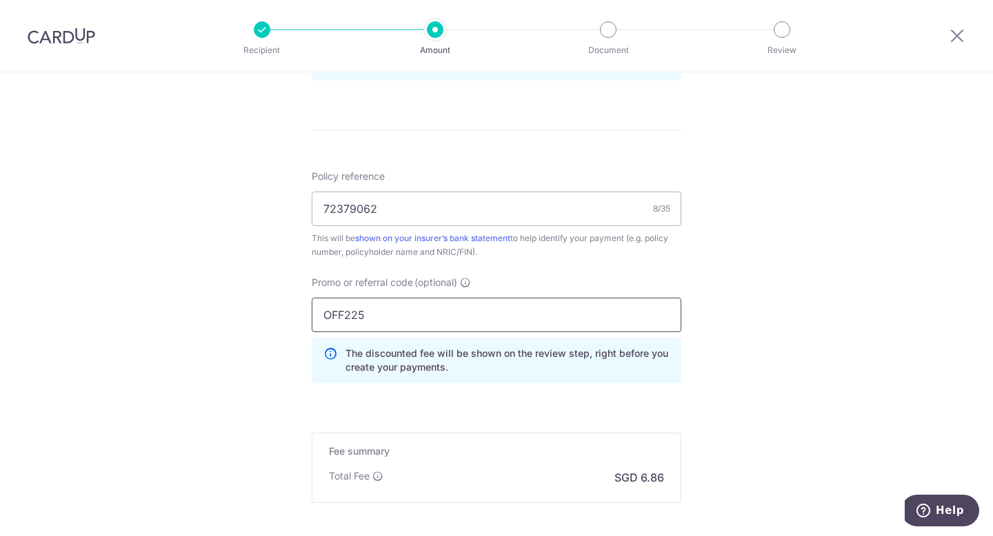
type input "OFF225"
click at [488, 399] on form "Enter payment amount SGD 264.00 264.00 Select Card **** 3004 Add credit card Yo…" at bounding box center [497, 10] width 370 height 1210
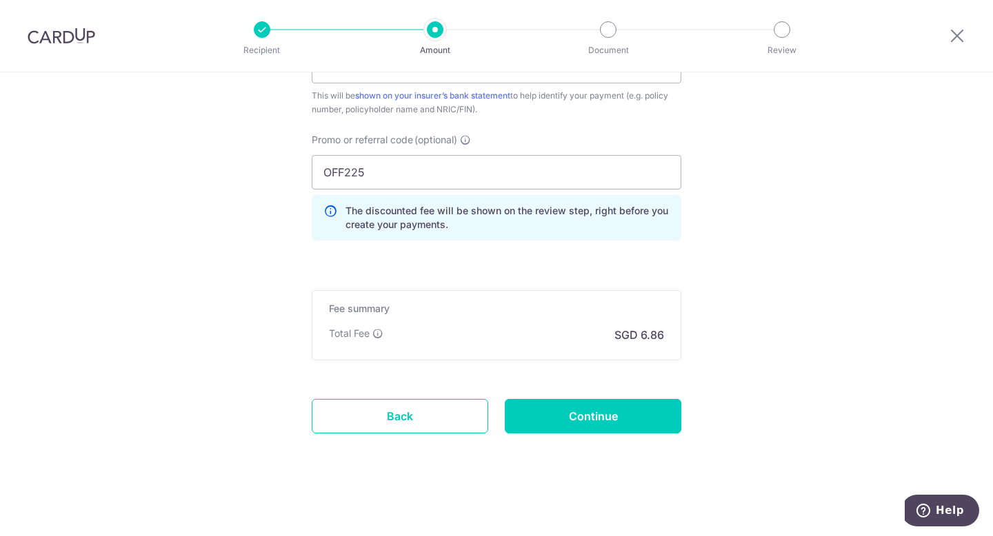
scroll to position [902, 0]
click at [599, 426] on input "Continue" at bounding box center [593, 416] width 177 height 34
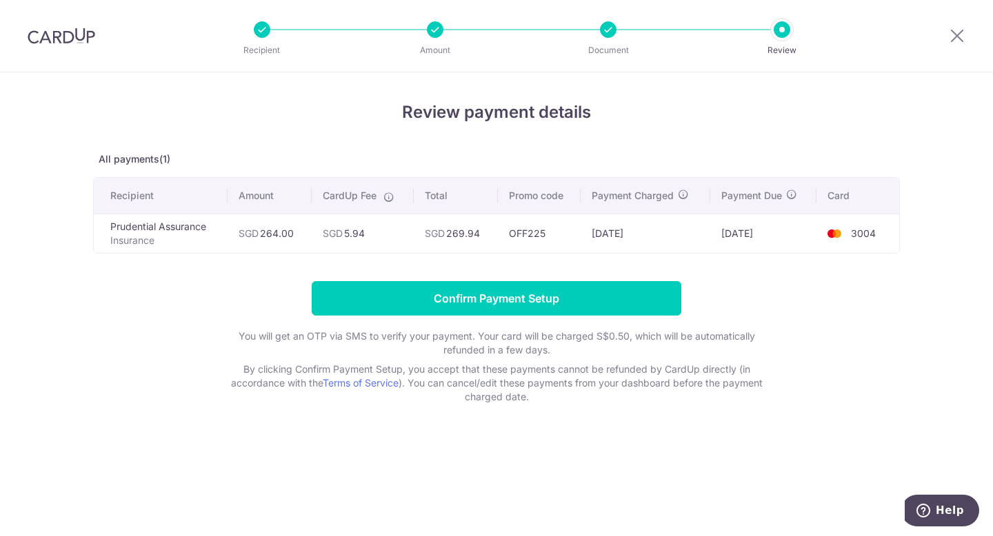
drag, startPoint x: 349, startPoint y: 236, endPoint x: 373, endPoint y: 237, distance: 24.1
click at [373, 237] on td "SGD 5.94" at bounding box center [363, 233] width 102 height 39
copy td "5.94"
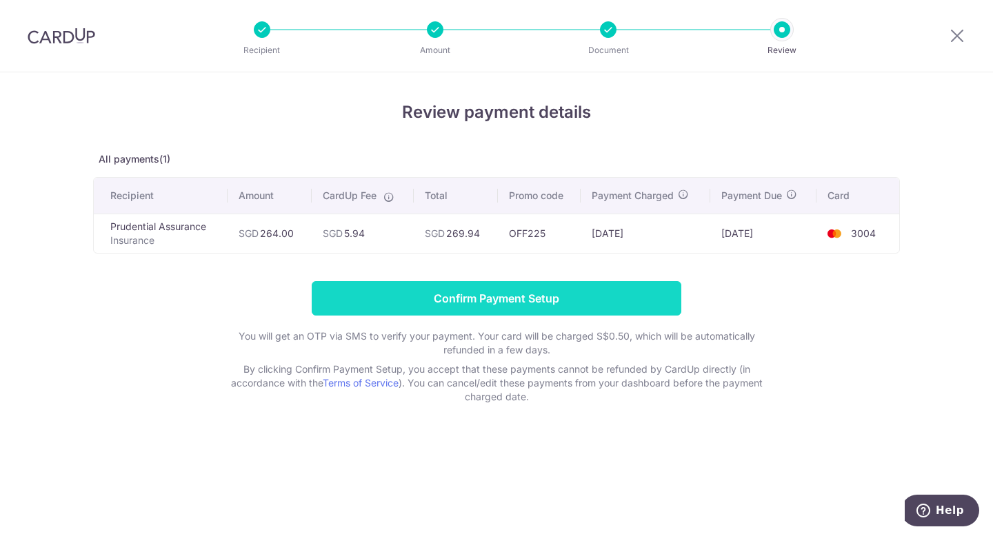
click at [596, 299] on input "Confirm Payment Setup" at bounding box center [497, 298] width 370 height 34
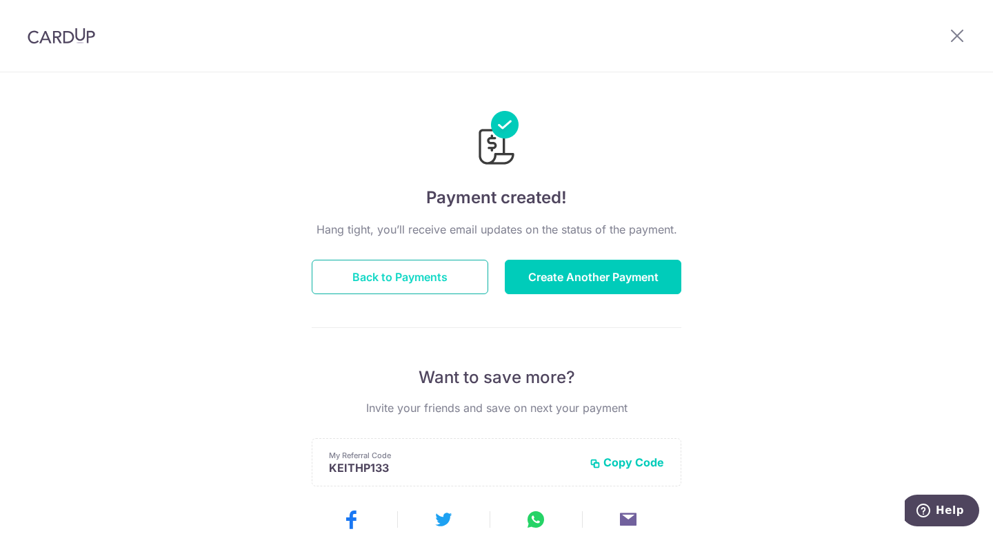
click at [390, 279] on button "Back to Payments" at bounding box center [400, 277] width 177 height 34
